Goal: Information Seeking & Learning: Compare options

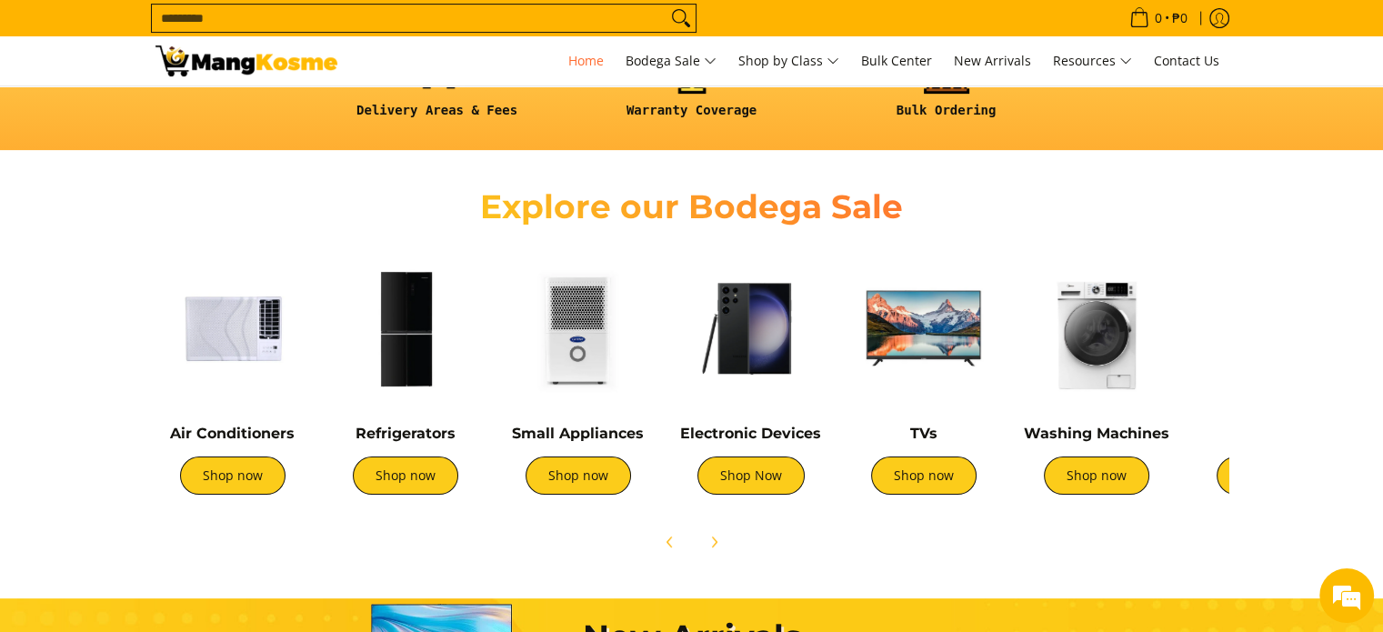
scroll to position [637, 0]
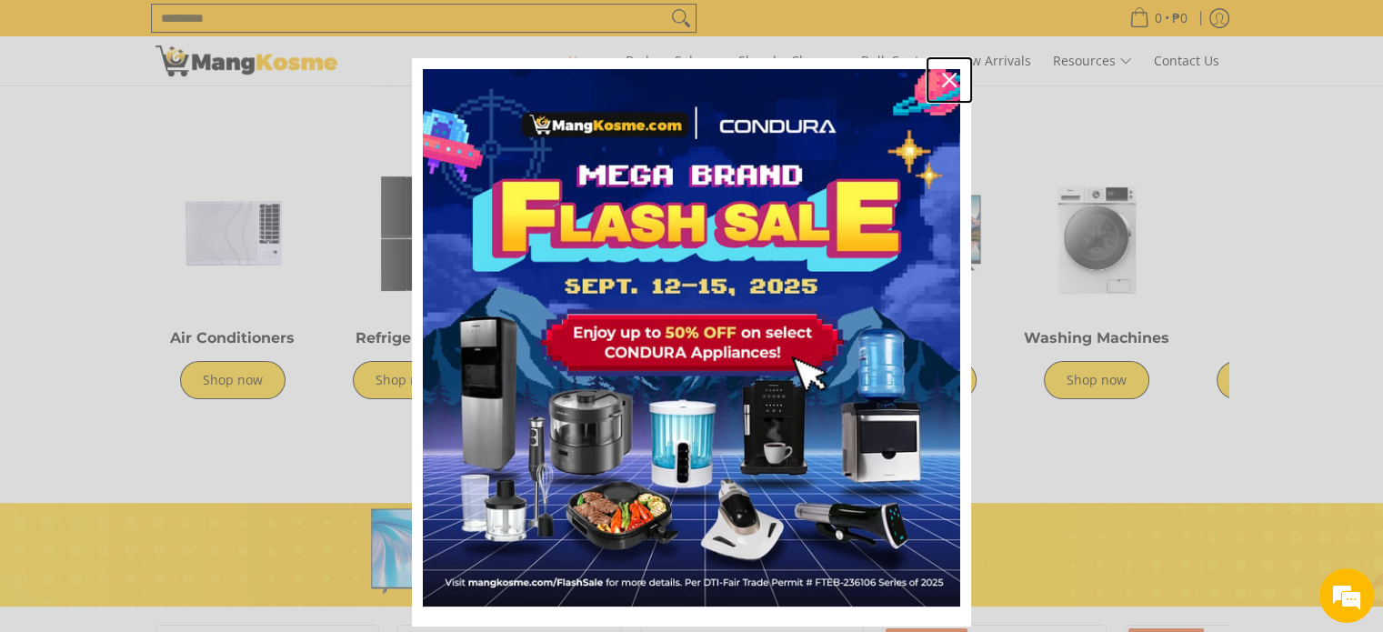
click at [942, 75] on icon "close icon" at bounding box center [949, 80] width 15 height 15
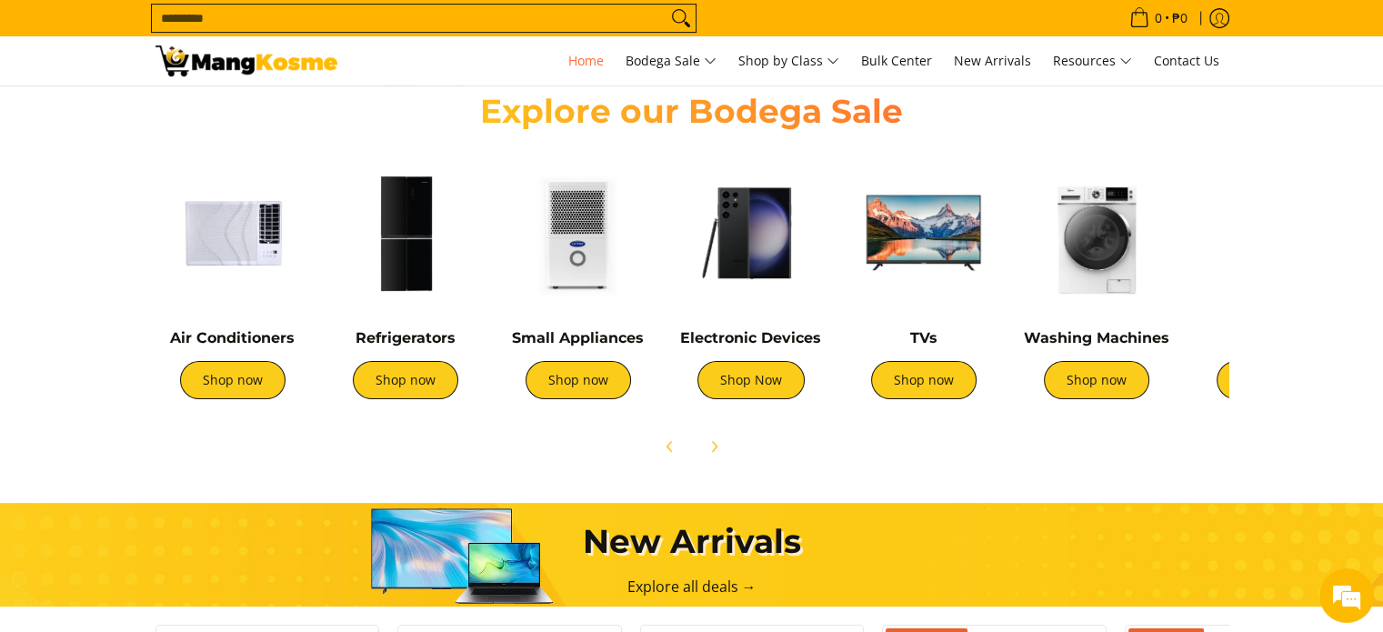
click at [232, 254] on img at bounding box center [233, 233] width 155 height 155
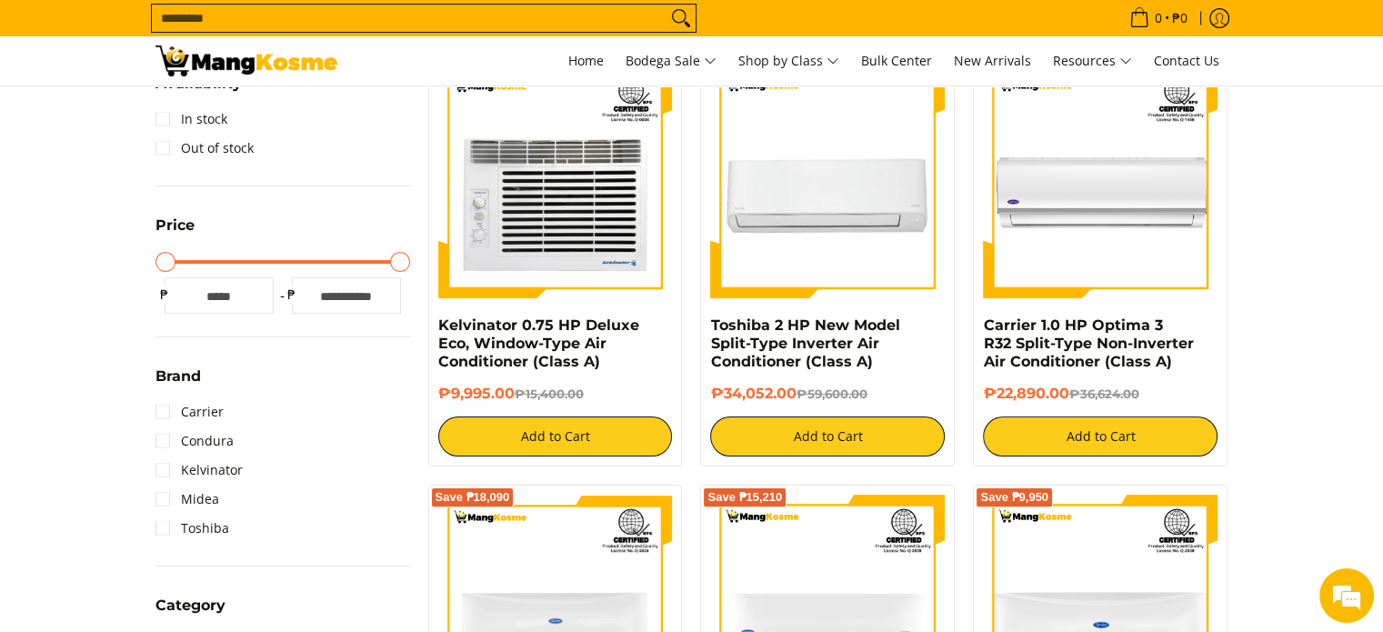
scroll to position [546, 0]
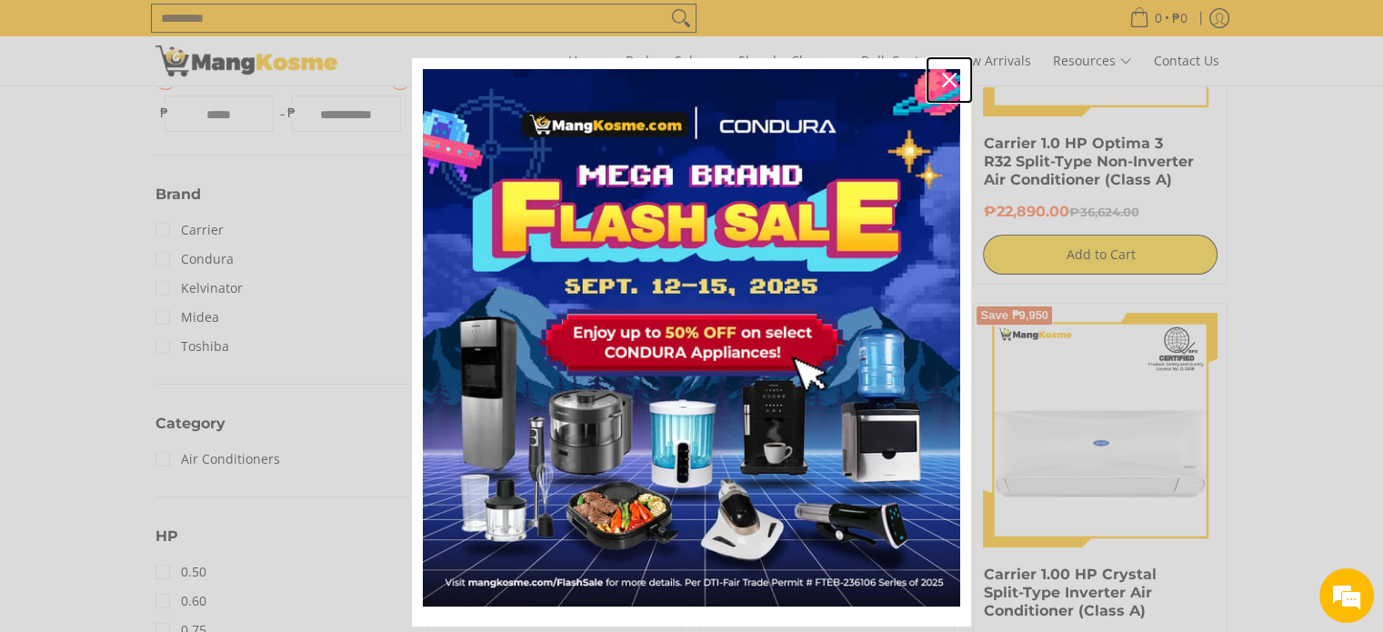
click at [942, 74] on icon "close icon" at bounding box center [949, 80] width 15 height 15
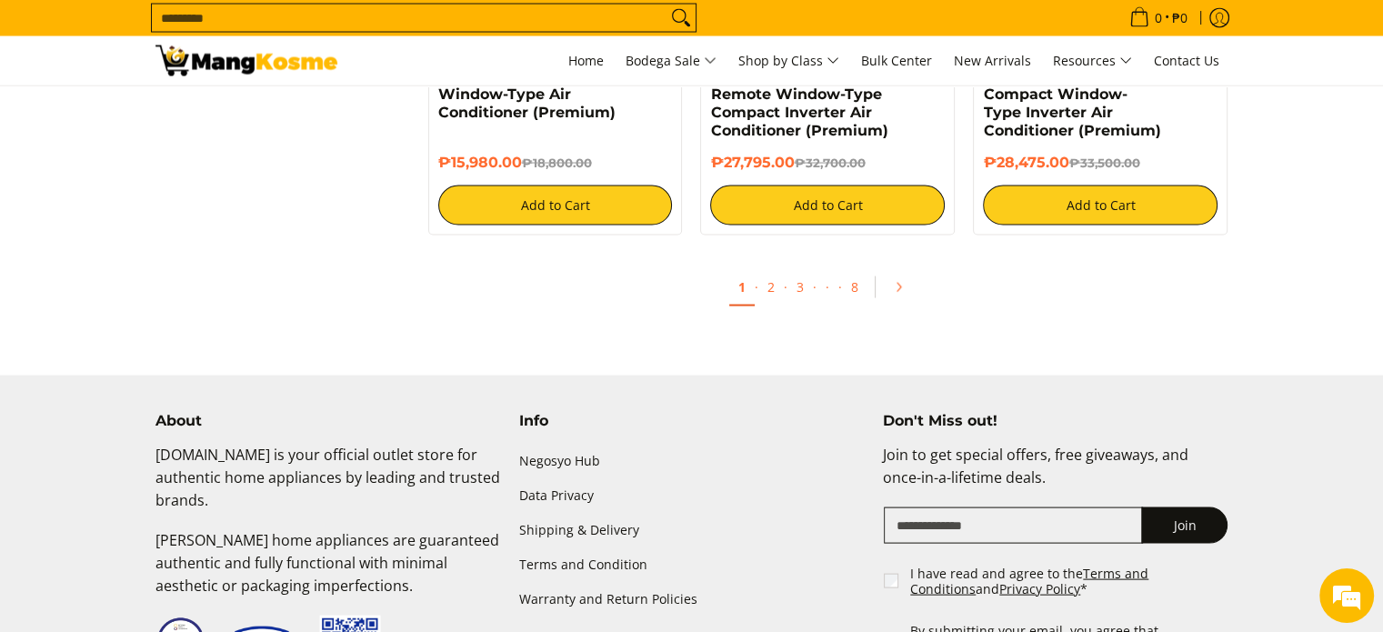
scroll to position [3728, 0]
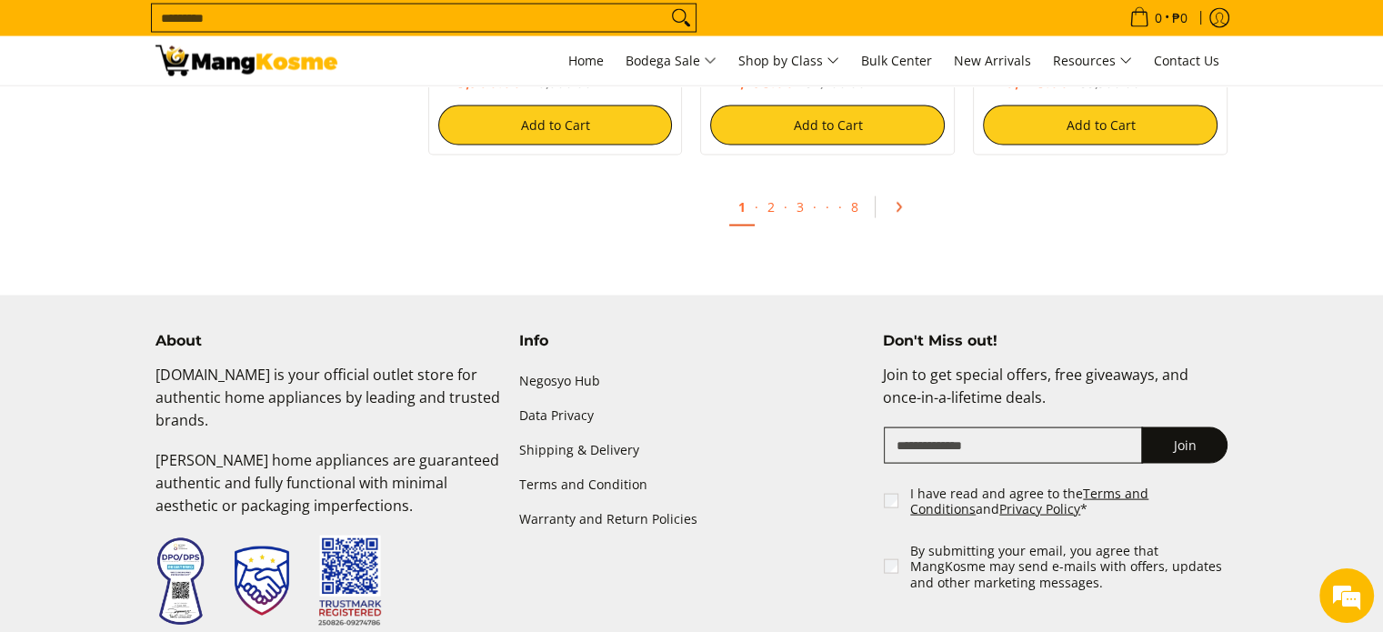
click at [898, 214] on icon "Pagination" at bounding box center [898, 207] width 13 height 13
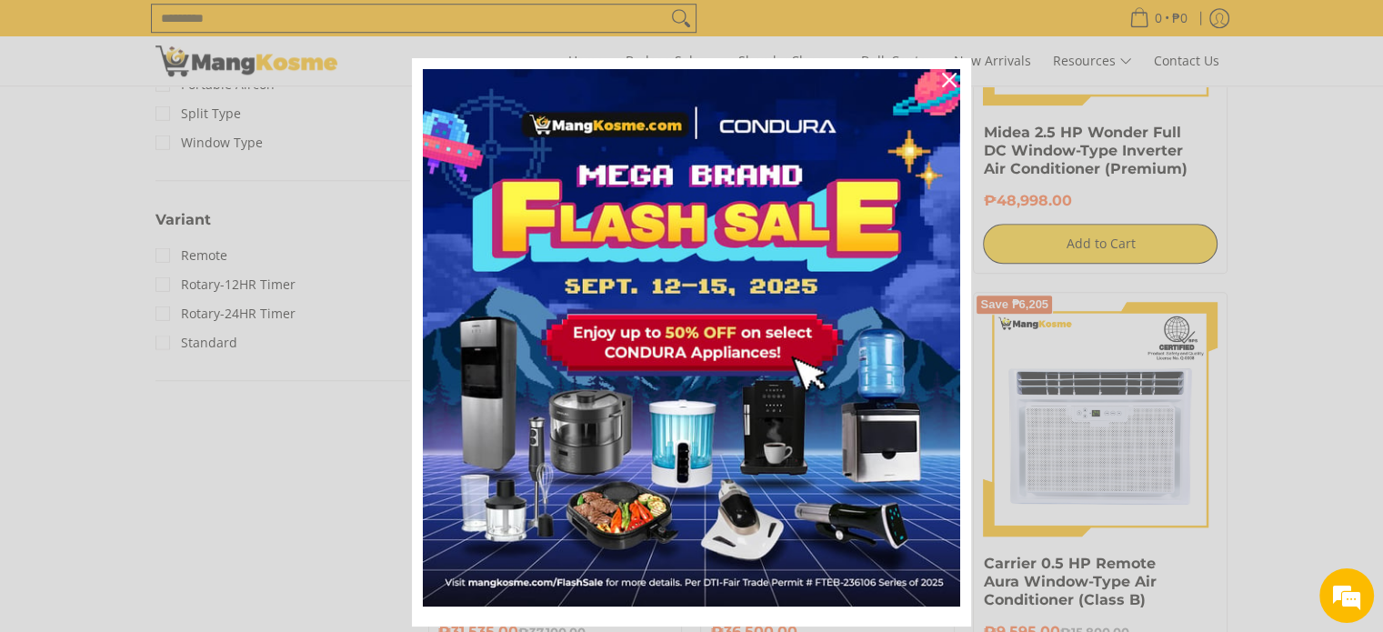
scroll to position [1728, 0]
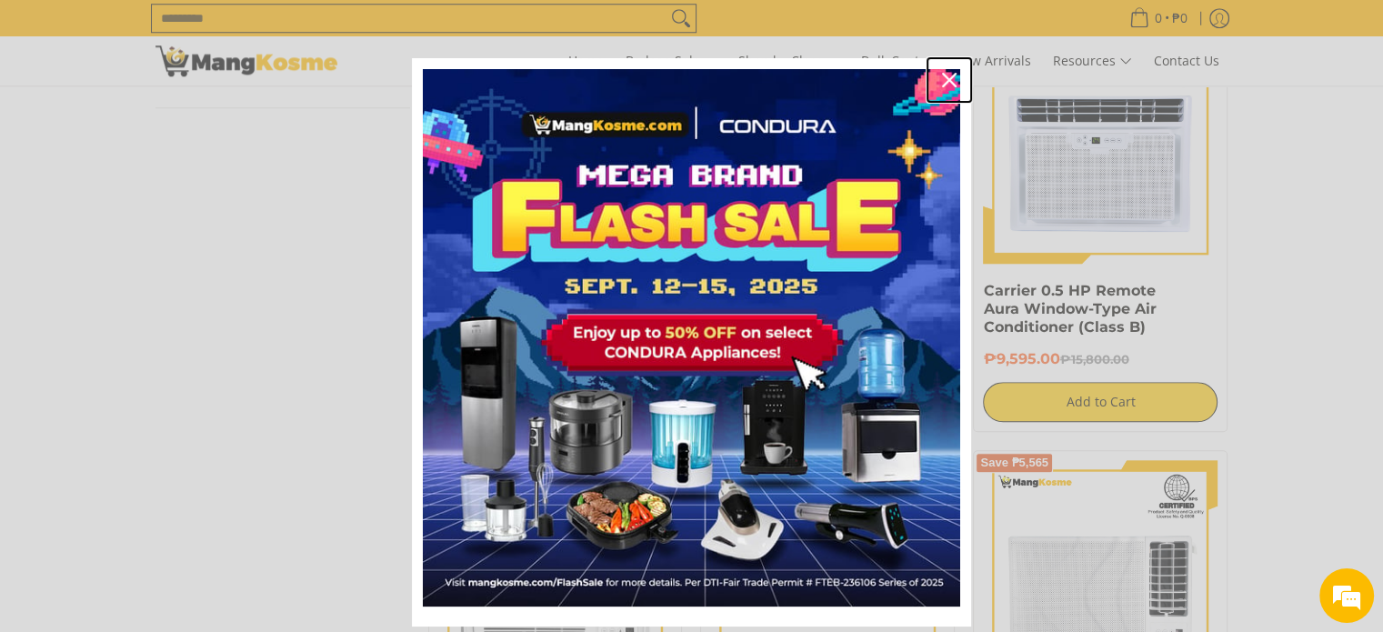
click at [942, 76] on icon "close icon" at bounding box center [949, 80] width 15 height 15
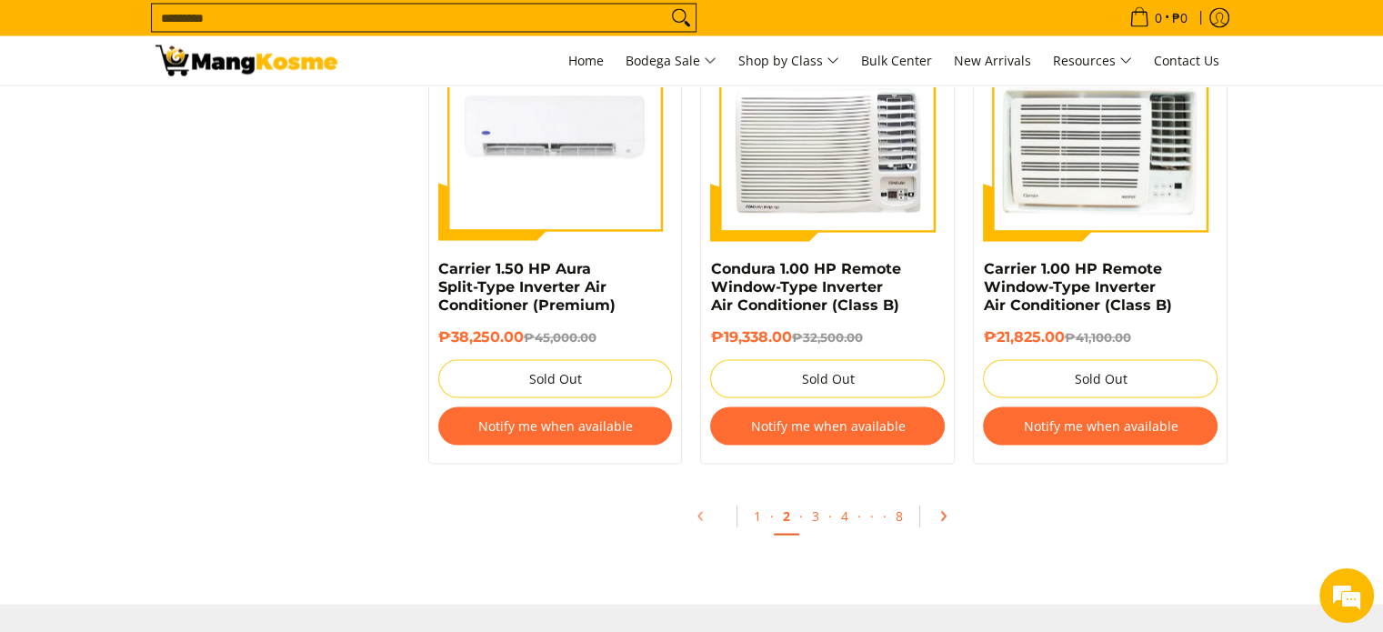
scroll to position [0, 0]
click at [946, 523] on icon "Pagination" at bounding box center [943, 516] width 13 height 13
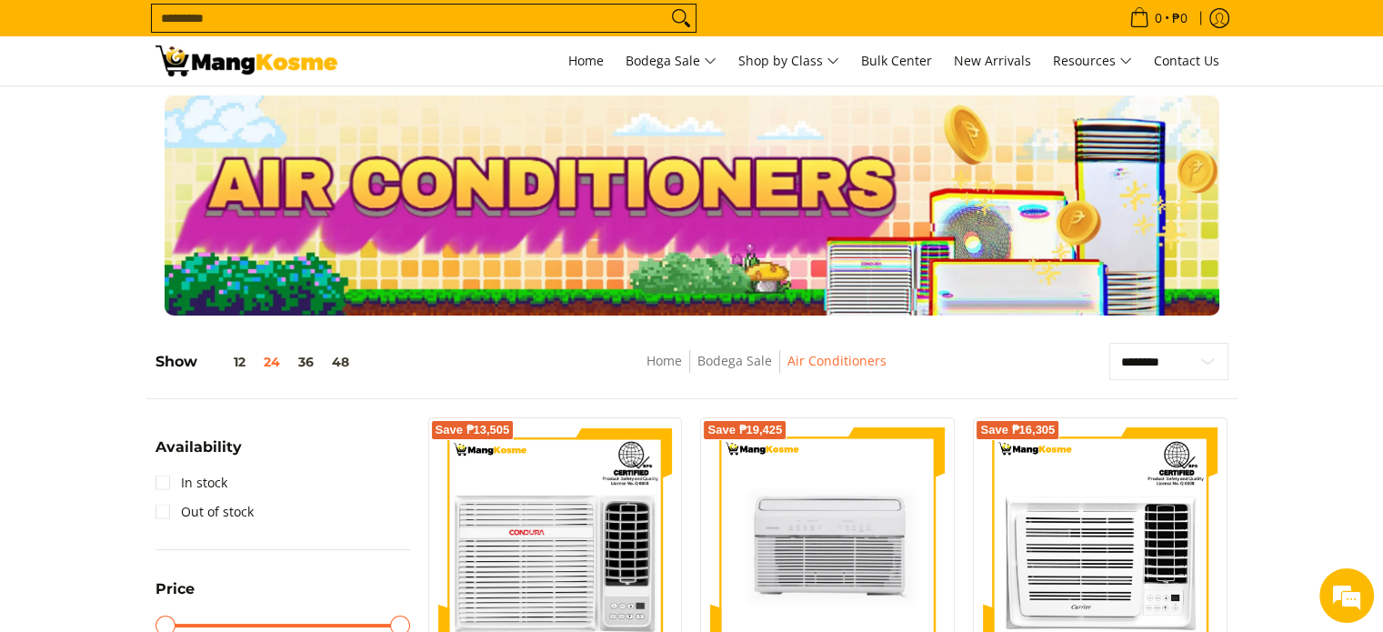
select select "**********"
click at [1109, 343] on select "**********" at bounding box center [1168, 362] width 119 height 38
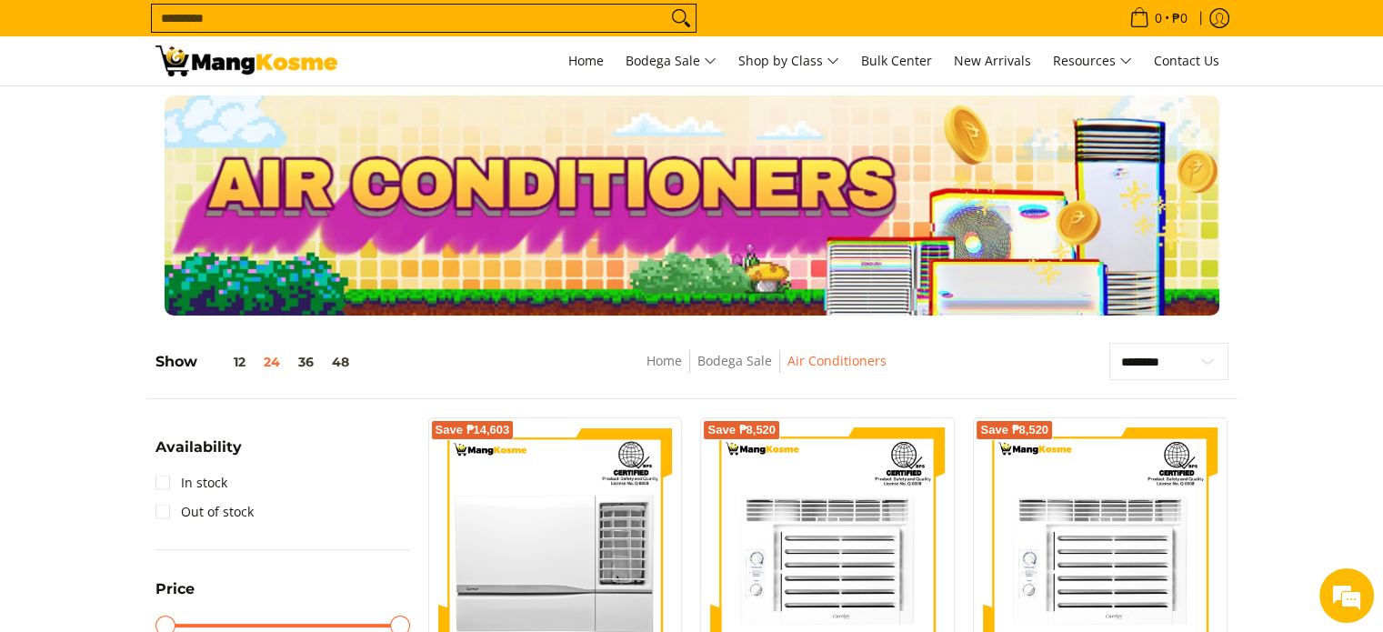
scroll to position [256, 0]
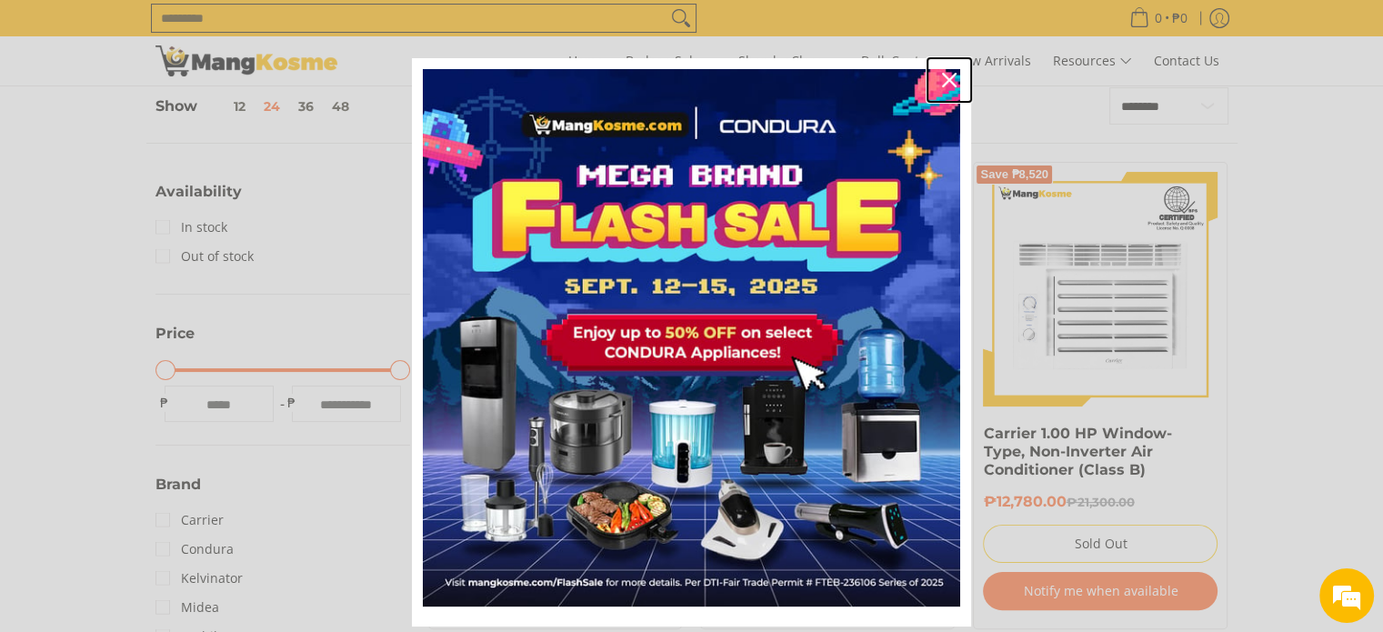
click at [942, 81] on icon "close icon" at bounding box center [949, 80] width 15 height 15
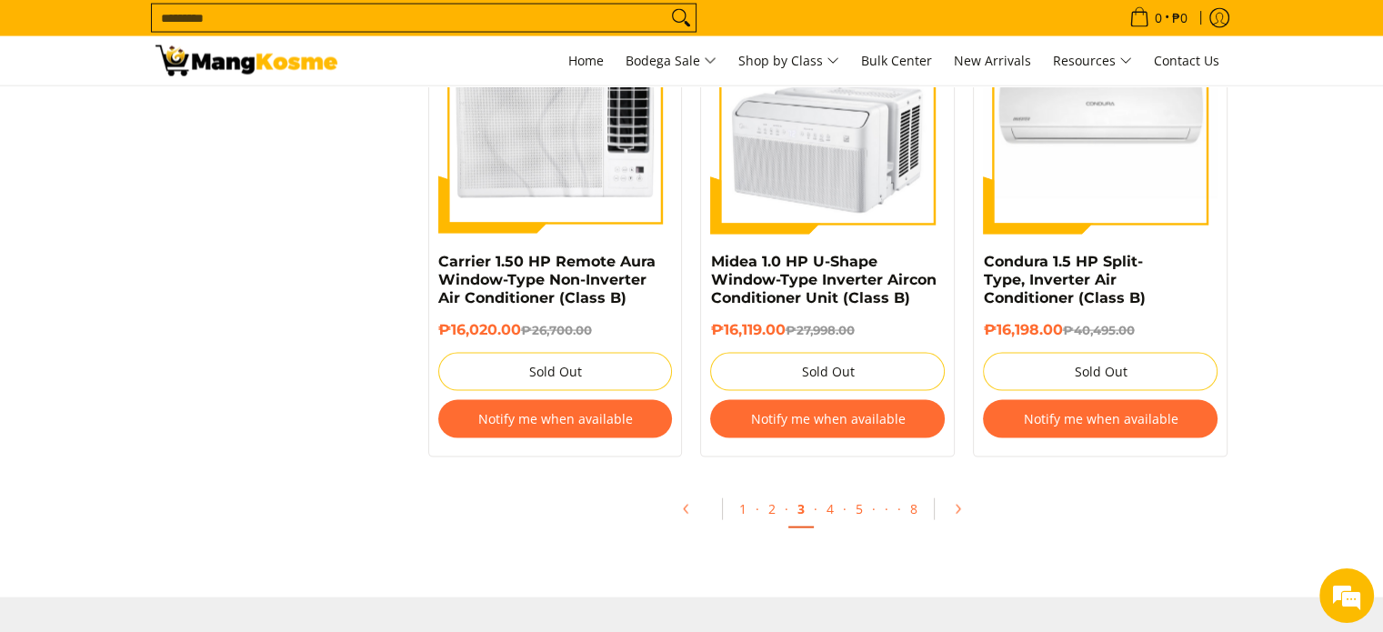
scroll to position [3893, 0]
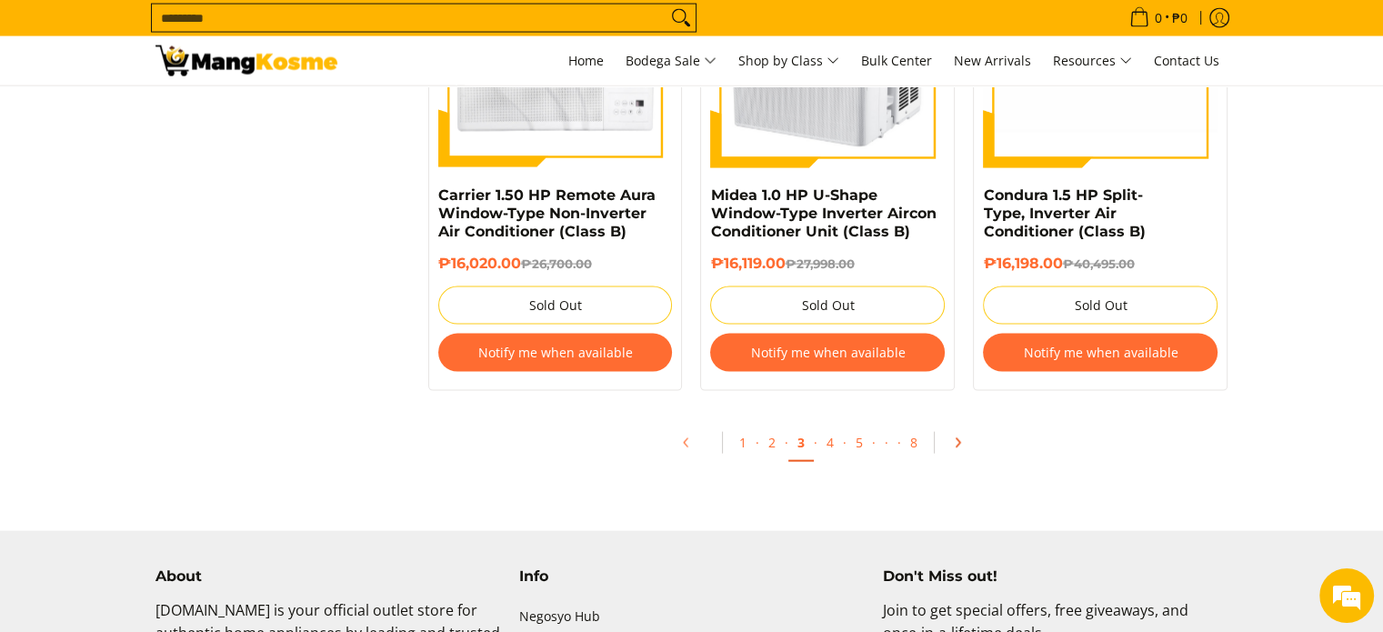
click at [960, 449] on icon "Pagination" at bounding box center [957, 443] width 13 height 13
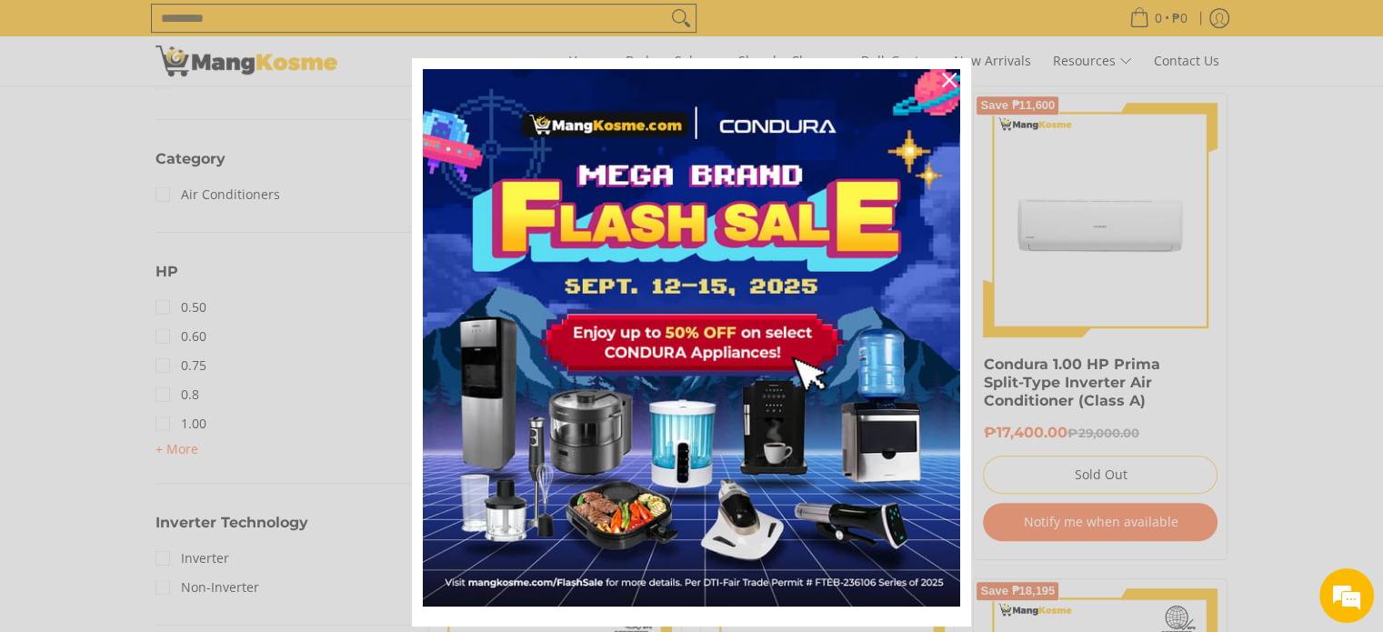
scroll to position [909, 0]
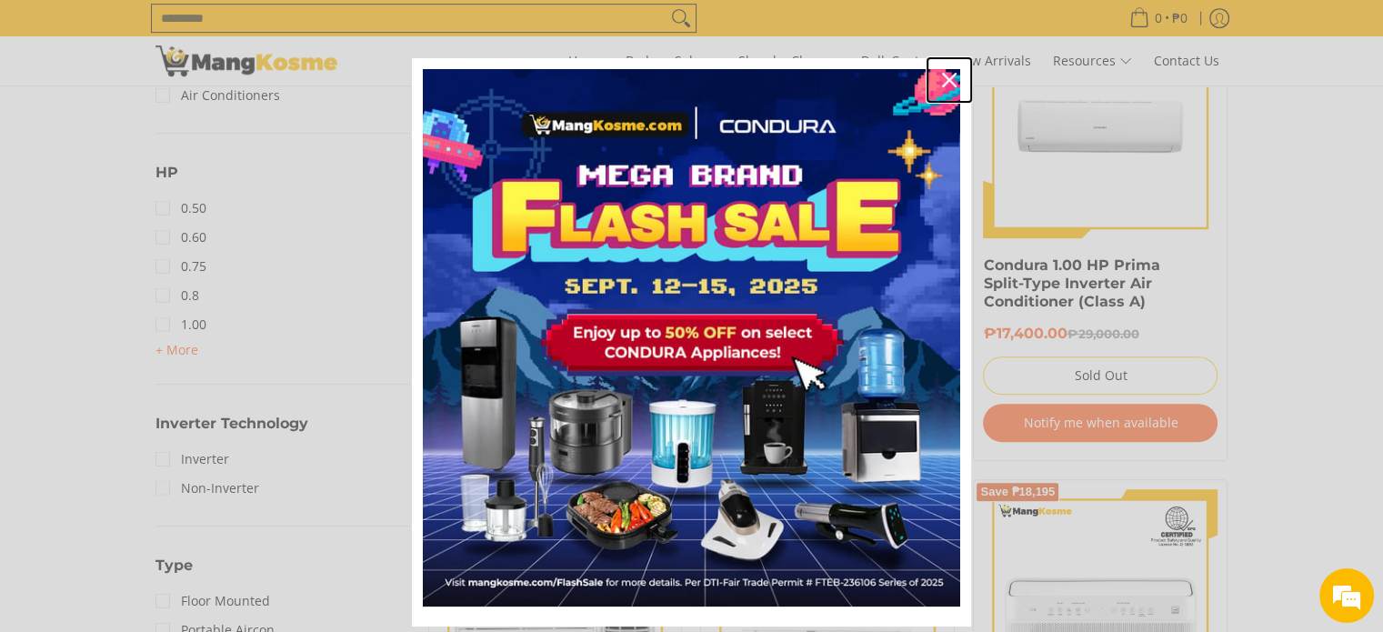
click at [946, 79] on icon "close icon" at bounding box center [949, 80] width 15 height 15
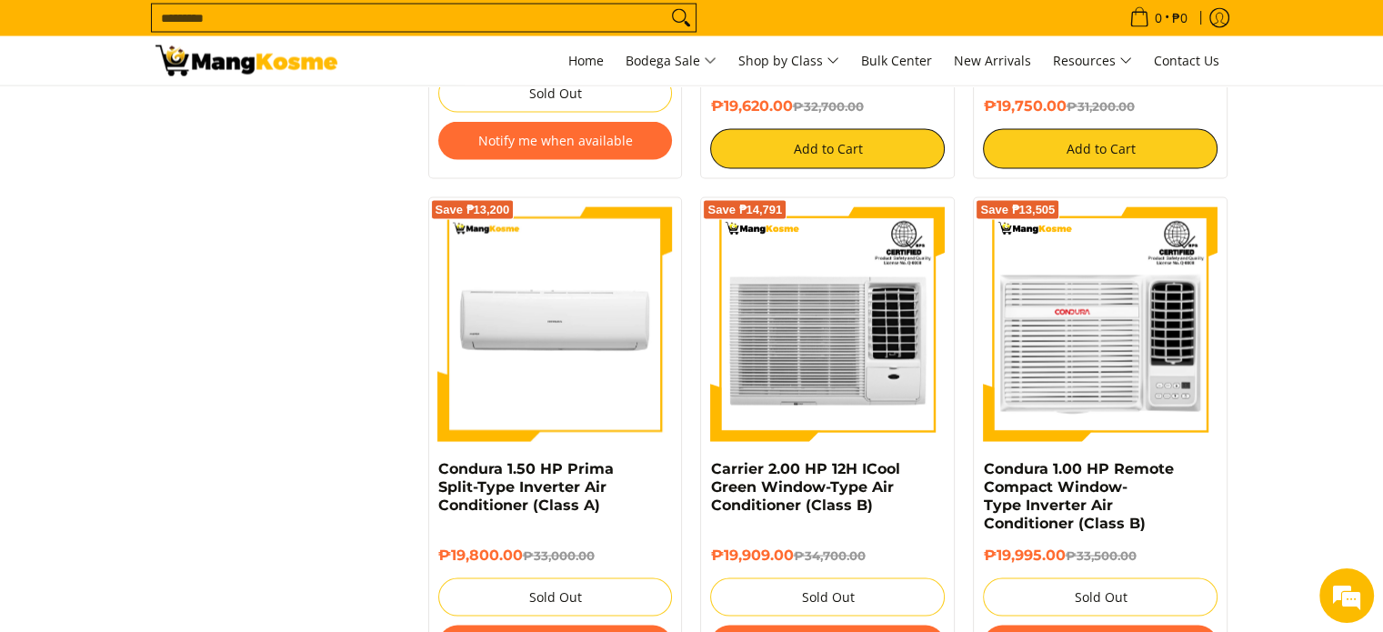
scroll to position [4001, 0]
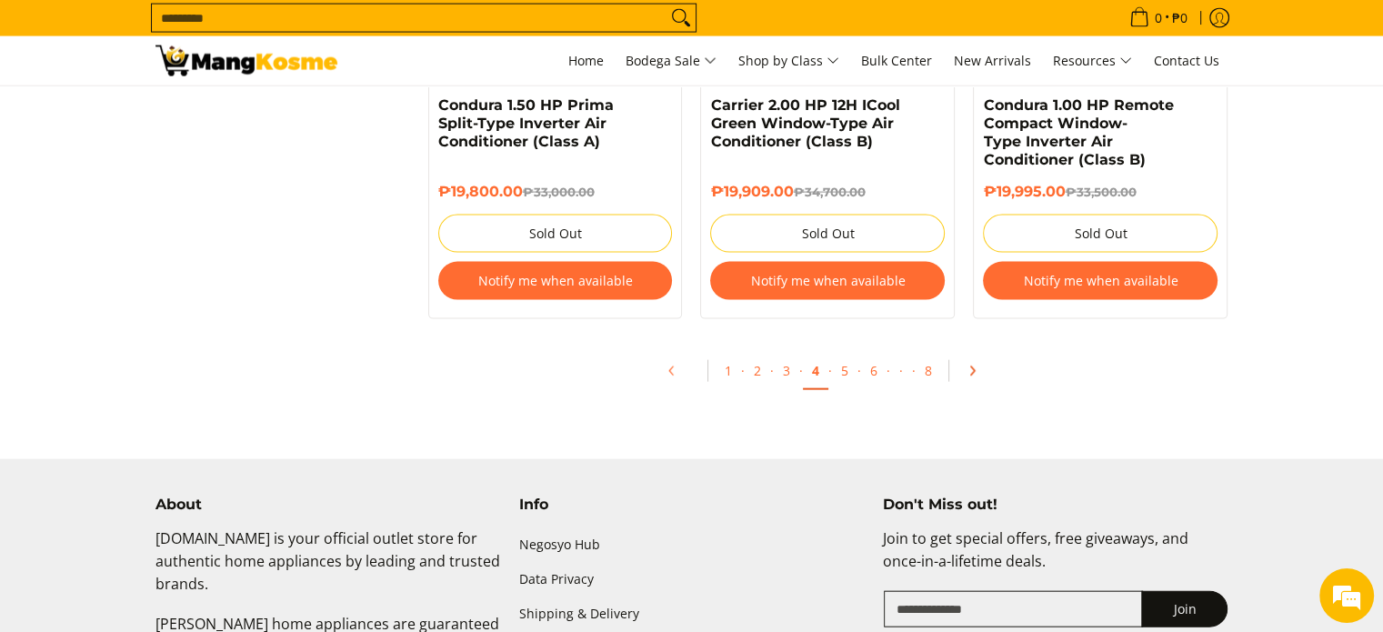
drag, startPoint x: 978, startPoint y: 379, endPoint x: 998, endPoint y: 374, distance: 20.7
click at [978, 379] on link "Pagination" at bounding box center [979, 371] width 44 height 31
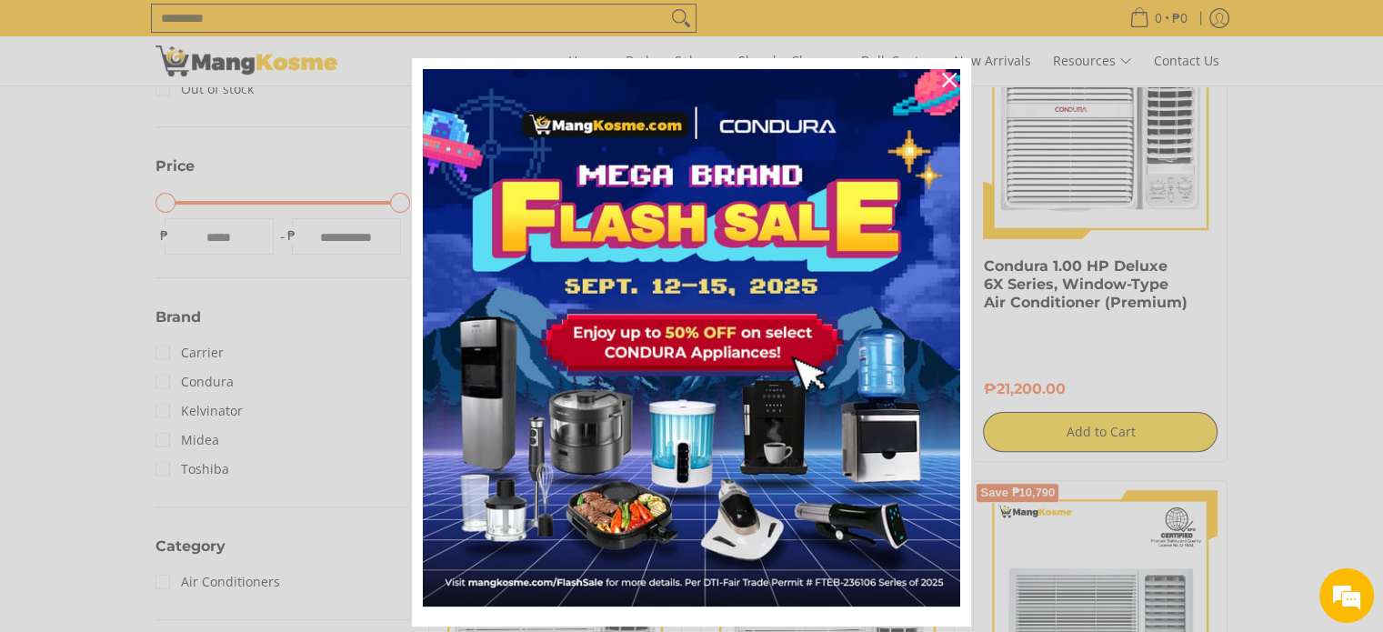
scroll to position [455, 0]
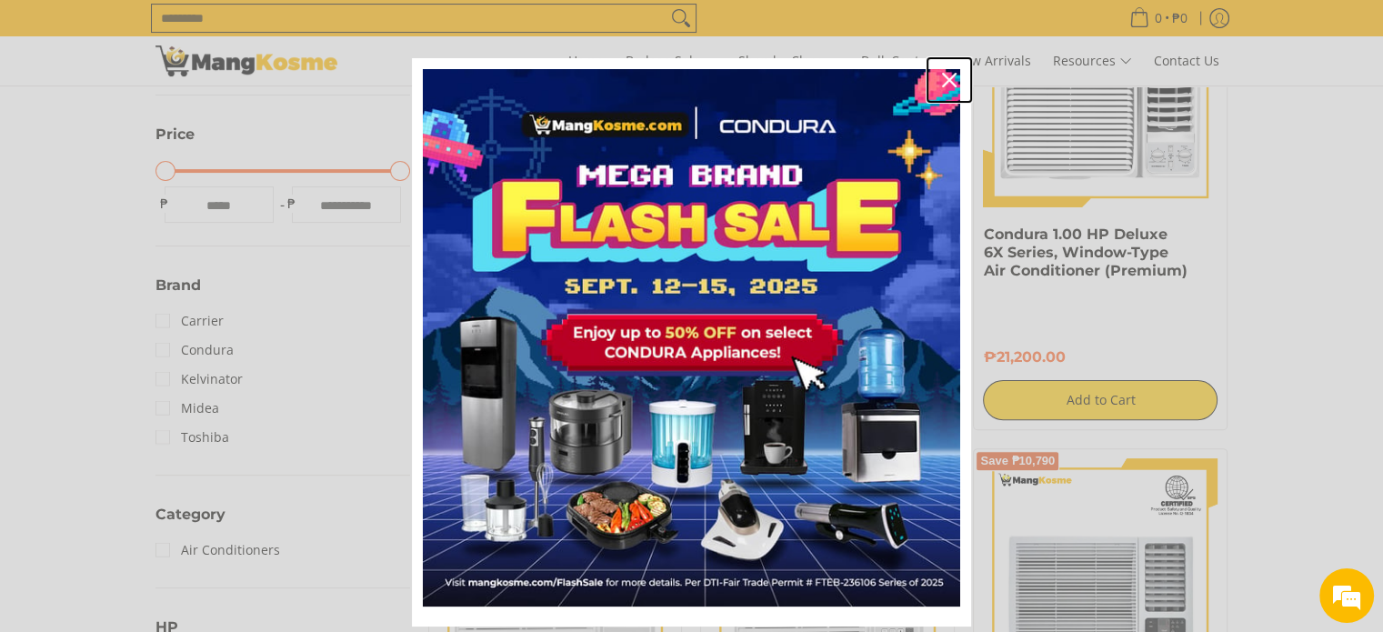
click at [952, 81] on div "Close" at bounding box center [949, 79] width 29 height 29
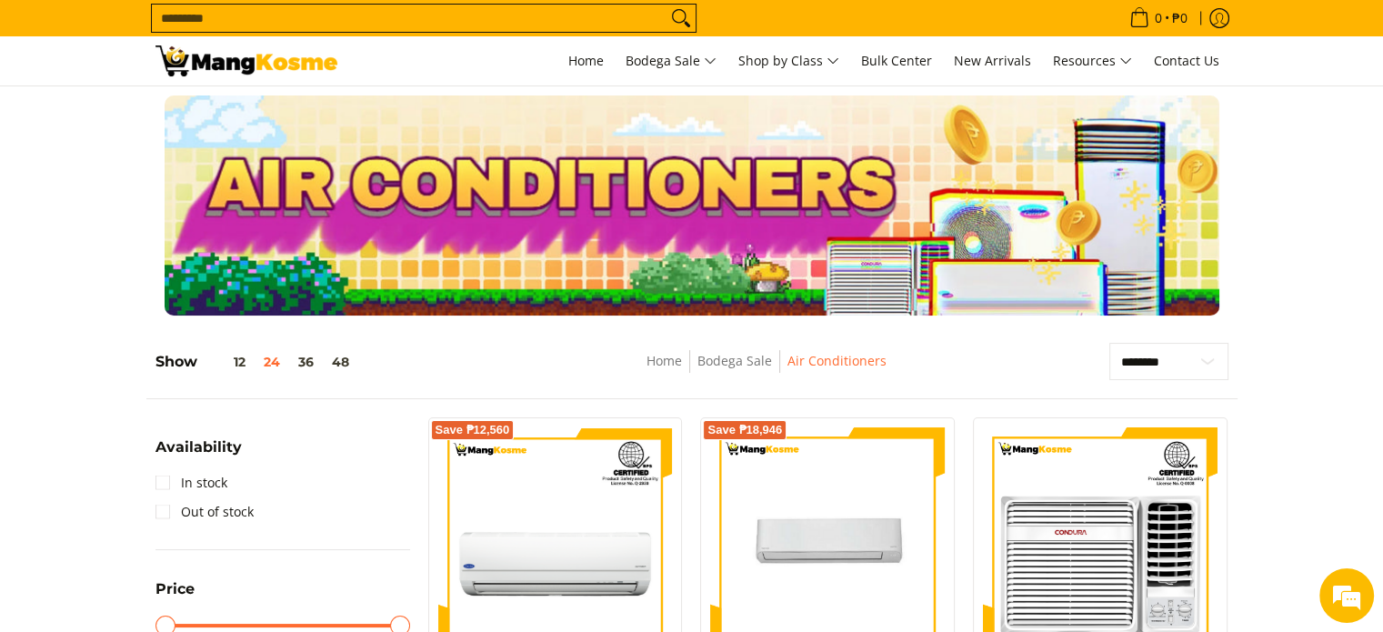
scroll to position [0, 0]
click at [585, 60] on span "Home" at bounding box center [585, 60] width 35 height 17
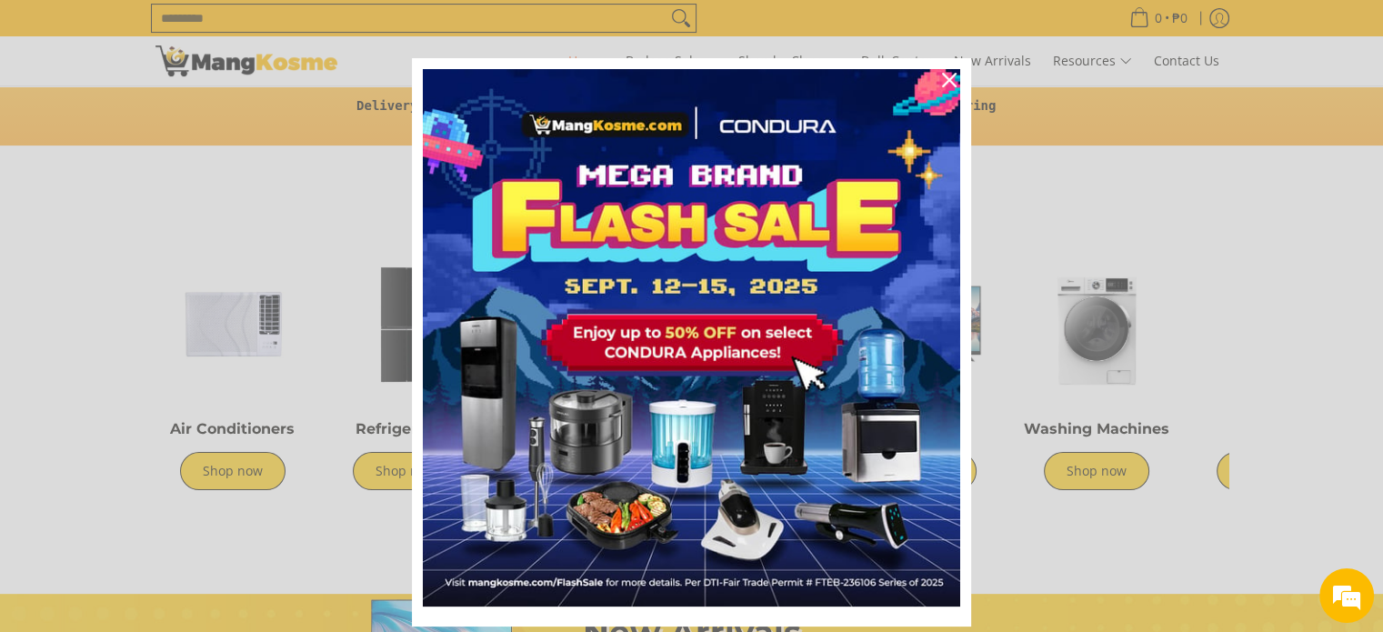
scroll to position [0, 723]
click at [942, 83] on icon "close icon" at bounding box center [949, 80] width 15 height 15
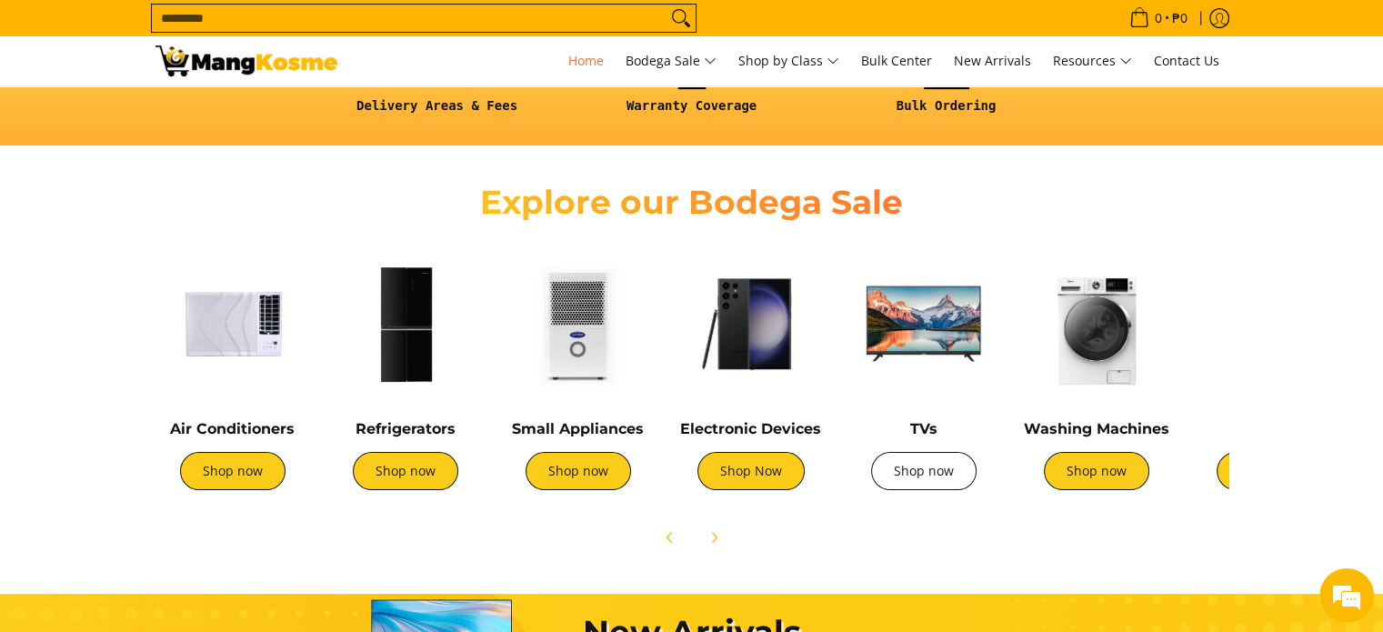
scroll to position [0, 1446]
click at [935, 474] on link "Shop now" at bounding box center [923, 471] width 105 height 38
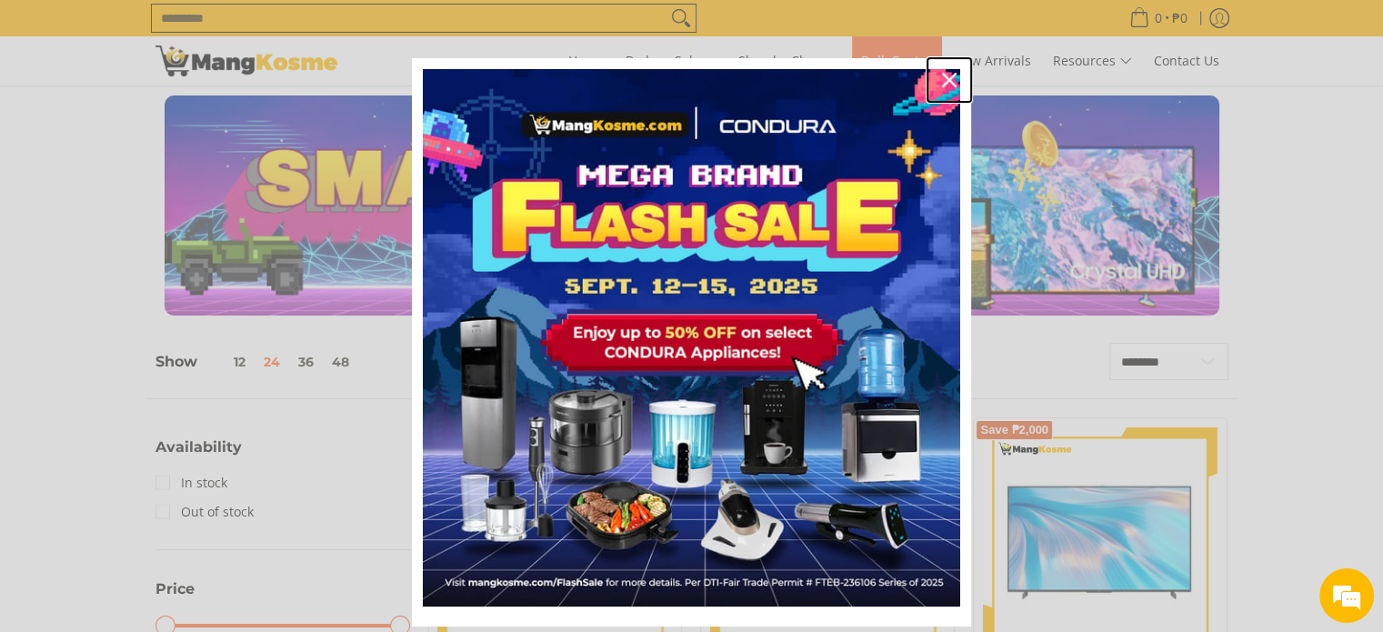
click at [938, 68] on div "Close" at bounding box center [949, 79] width 29 height 29
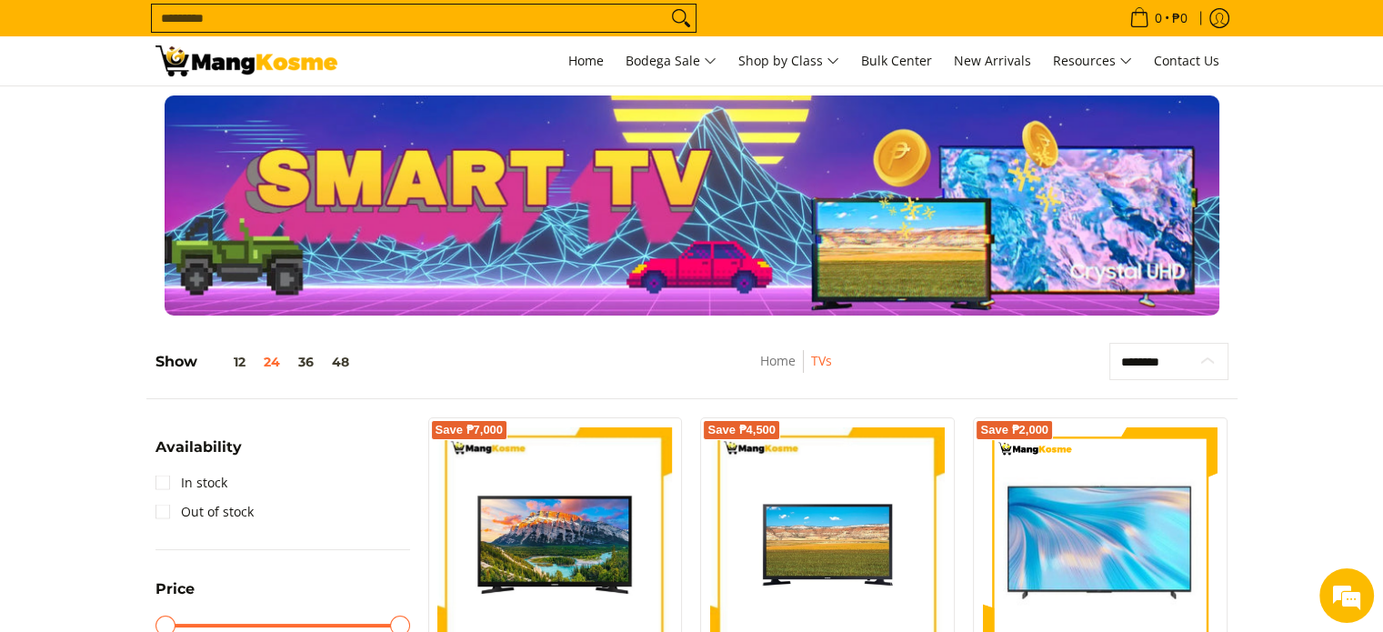
click at [1192, 363] on select "**********" at bounding box center [1168, 362] width 119 height 38
select select "**********"
click at [1109, 343] on select "**********" at bounding box center [1168, 362] width 119 height 38
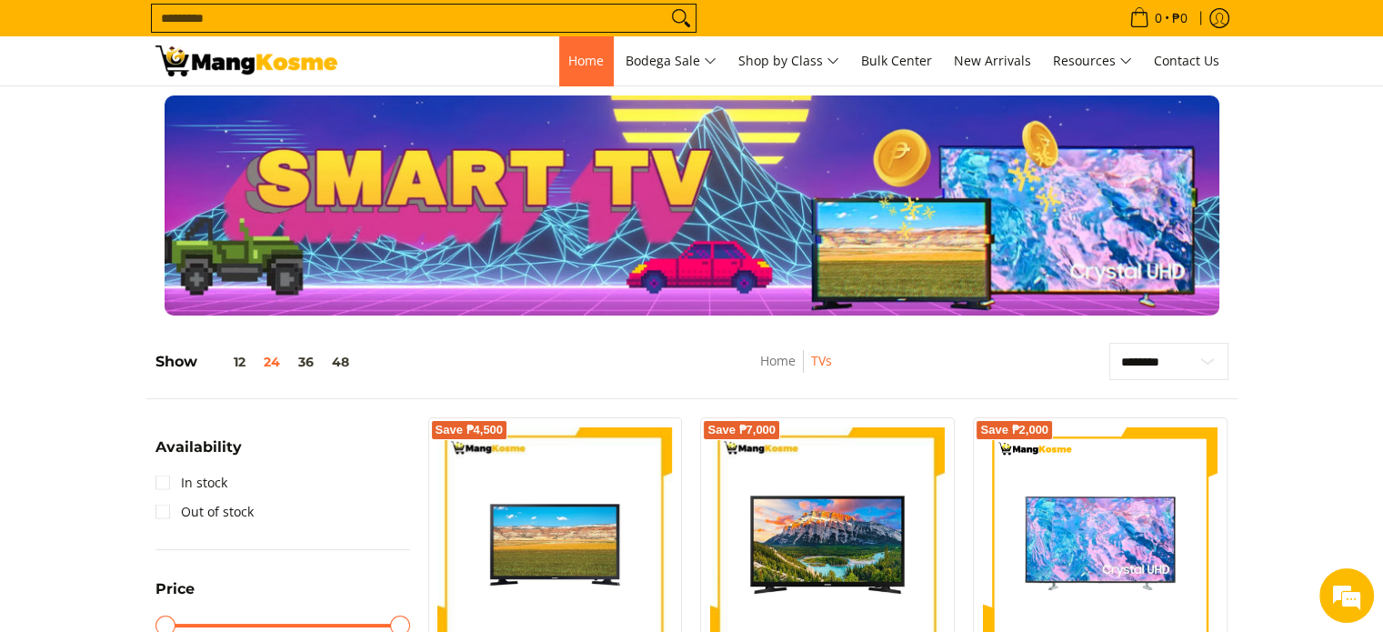
click at [598, 52] on link "Home" at bounding box center [586, 60] width 54 height 49
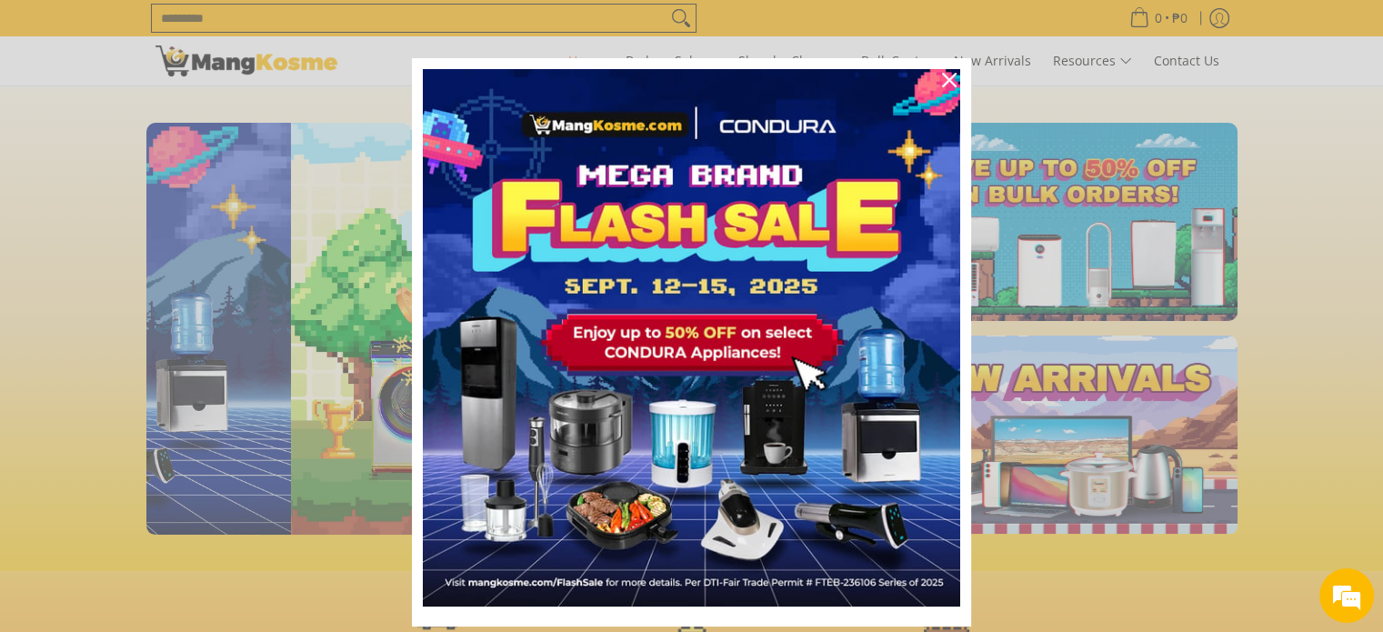
scroll to position [0, 723]
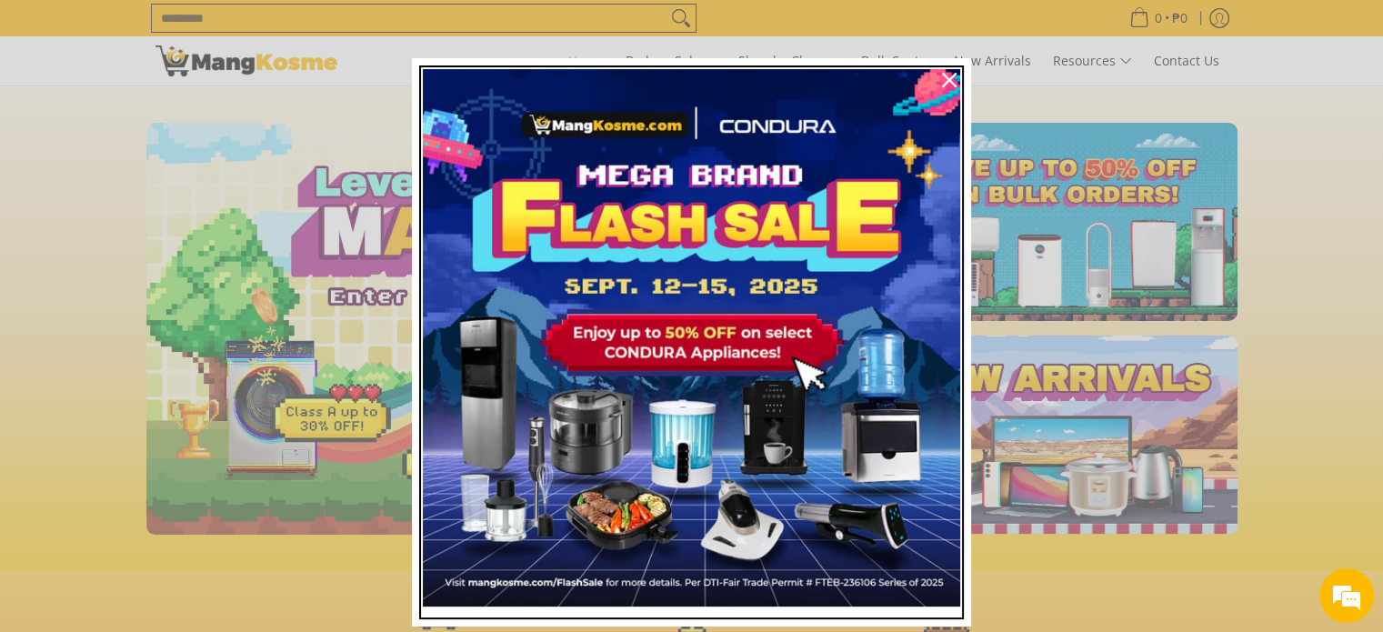
click at [721, 248] on img "Marketing offer form" at bounding box center [691, 337] width 537 height 537
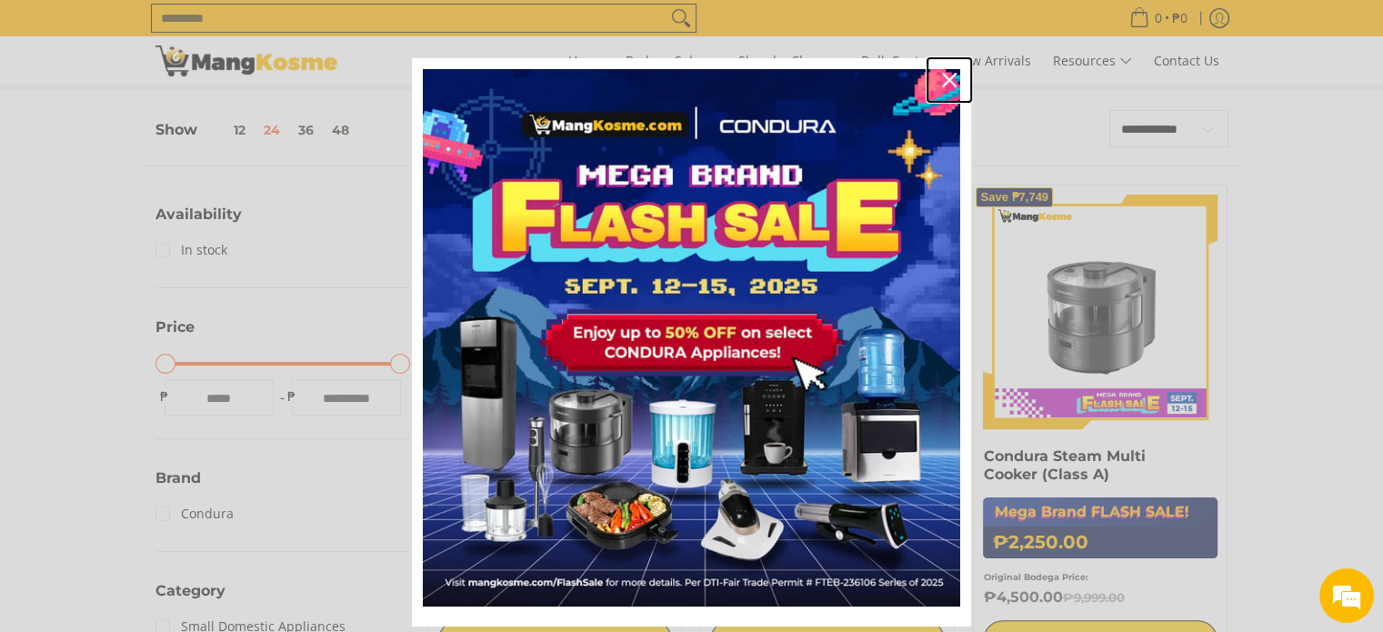
click at [943, 76] on icon "close icon" at bounding box center [949, 80] width 15 height 15
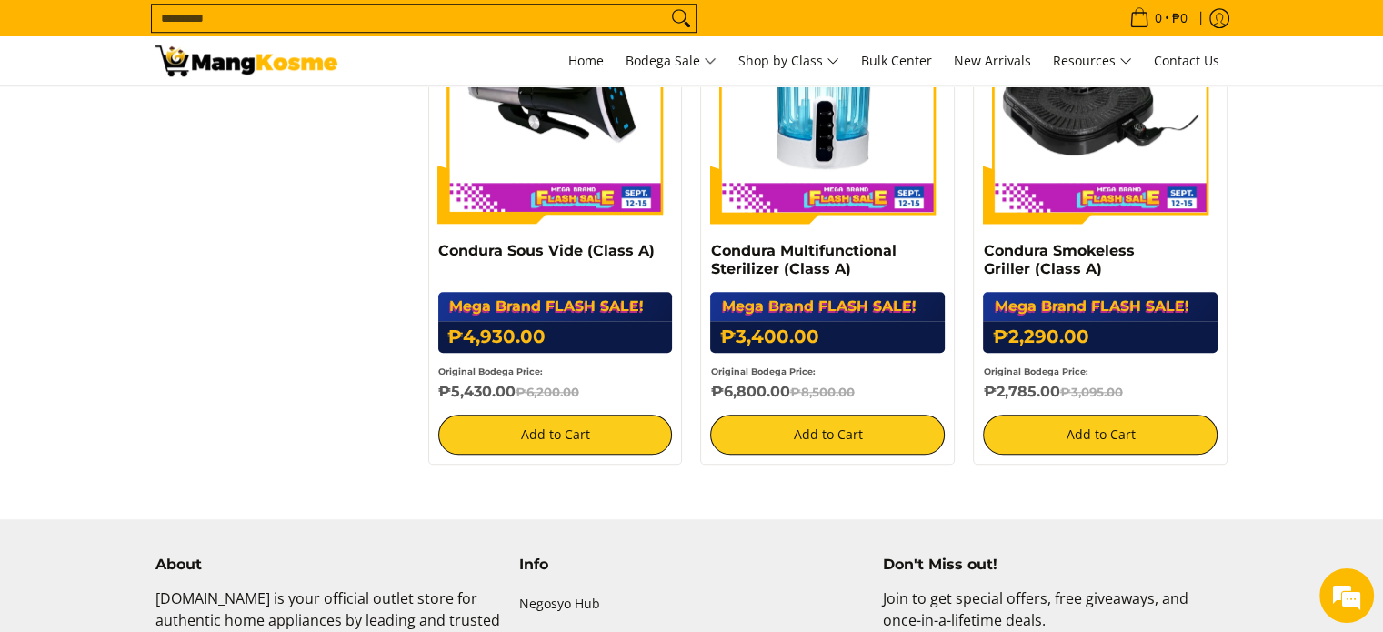
scroll to position [1455, 0]
